Goal: Information Seeking & Learning: Learn about a topic

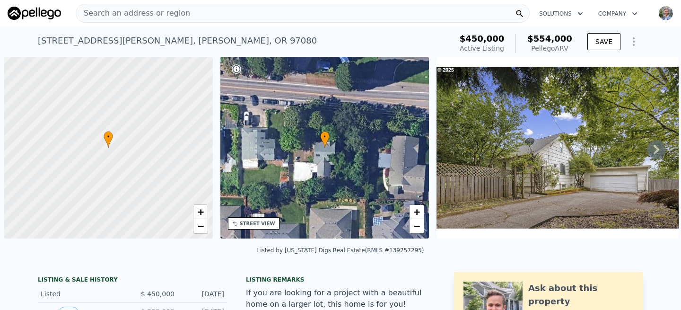
scroll to position [0, 4]
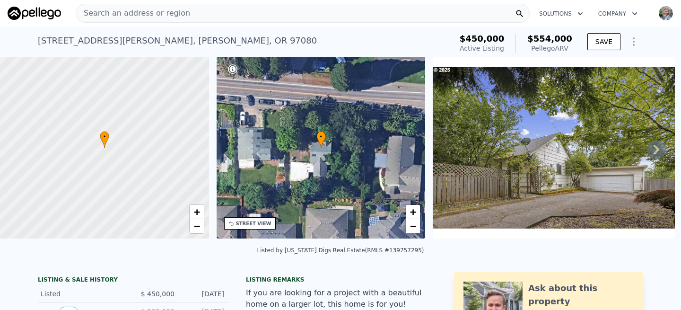
click at [181, 16] on div "Search an address or region" at bounding box center [303, 13] width 454 height 19
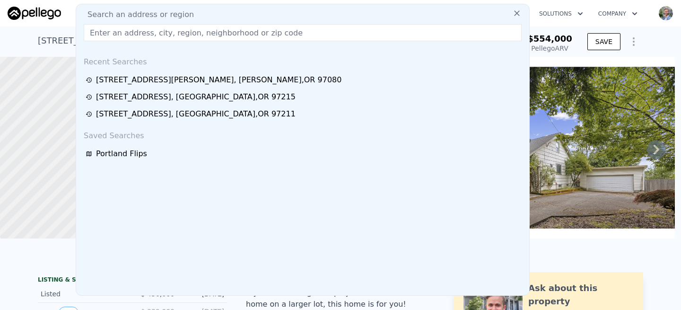
type input "[STREET_ADDRESS]"
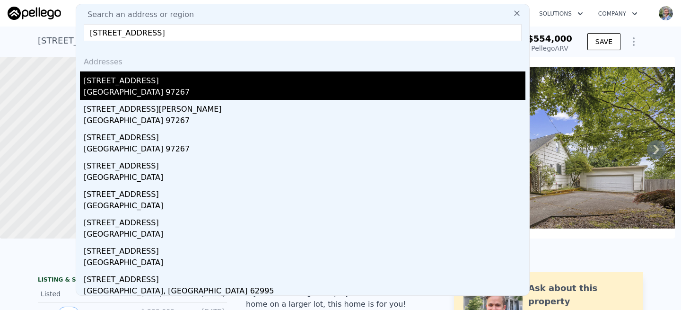
click at [118, 84] on div "[STREET_ADDRESS]" at bounding box center [305, 78] width 442 height 15
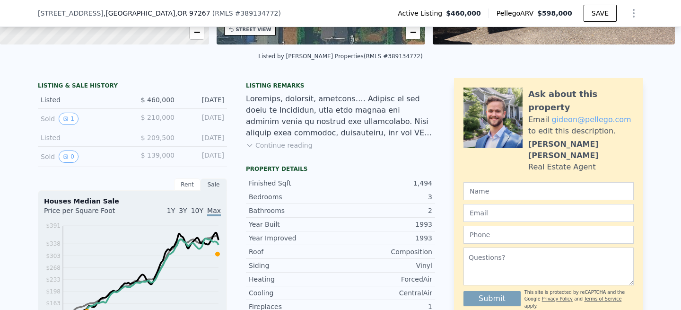
scroll to position [194, 0]
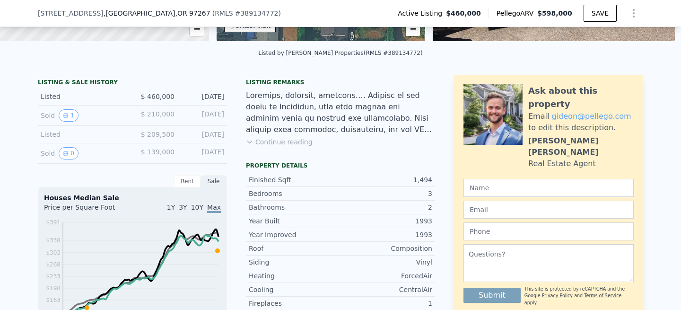
click at [291, 140] on button "Continue reading" at bounding box center [279, 141] width 67 height 9
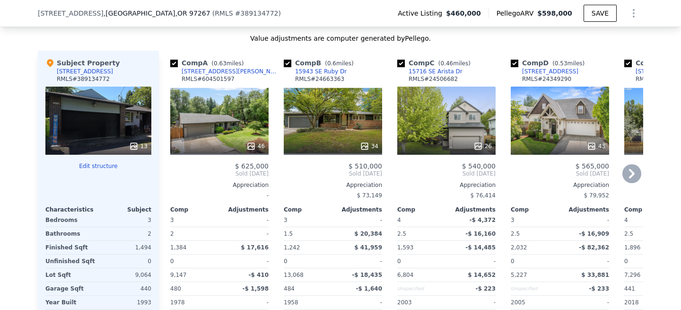
scroll to position [1158, 0]
click at [224, 137] on div at bounding box center [219, 145] width 98 height 17
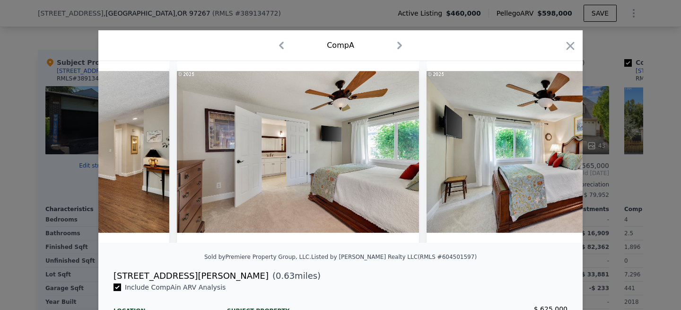
scroll to position [0, 3976]
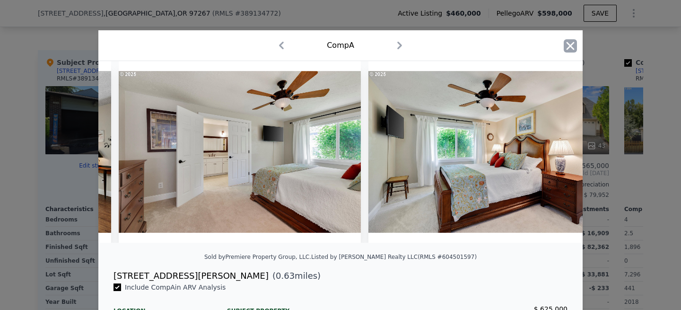
click at [573, 48] on icon "button" at bounding box center [571, 46] width 8 height 8
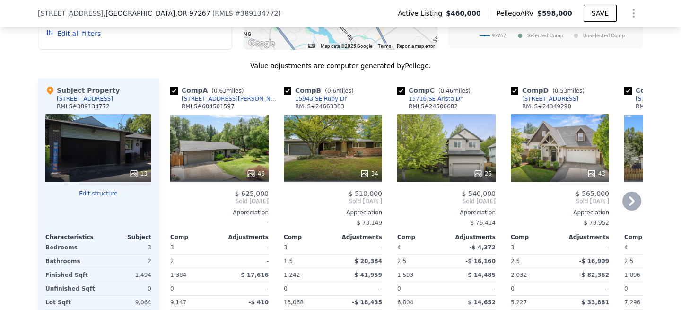
scroll to position [1122, 0]
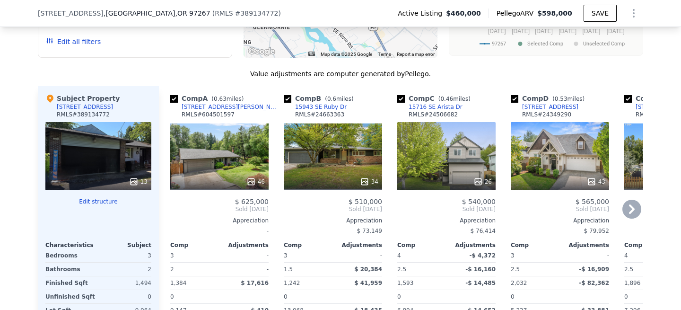
click at [457, 123] on div "26" at bounding box center [446, 156] width 98 height 68
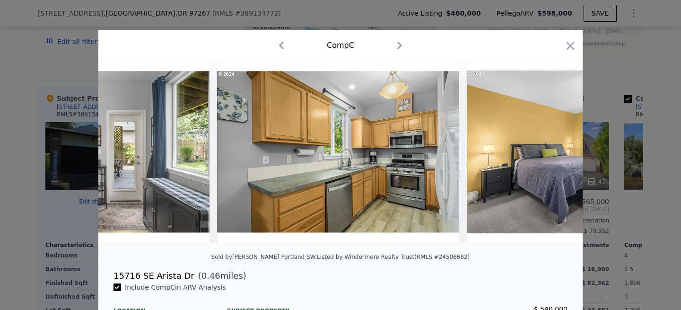
scroll to position [0, 2265]
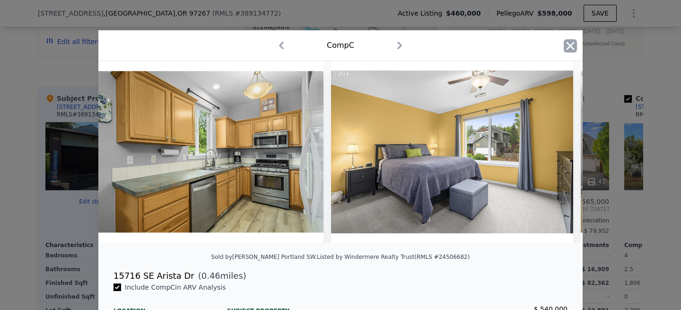
click at [572, 42] on icon "button" at bounding box center [570, 45] width 13 height 13
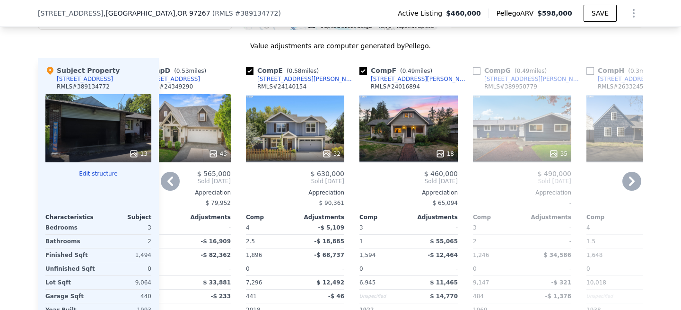
scroll to position [1151, 0]
